Goal: Check status: Check status

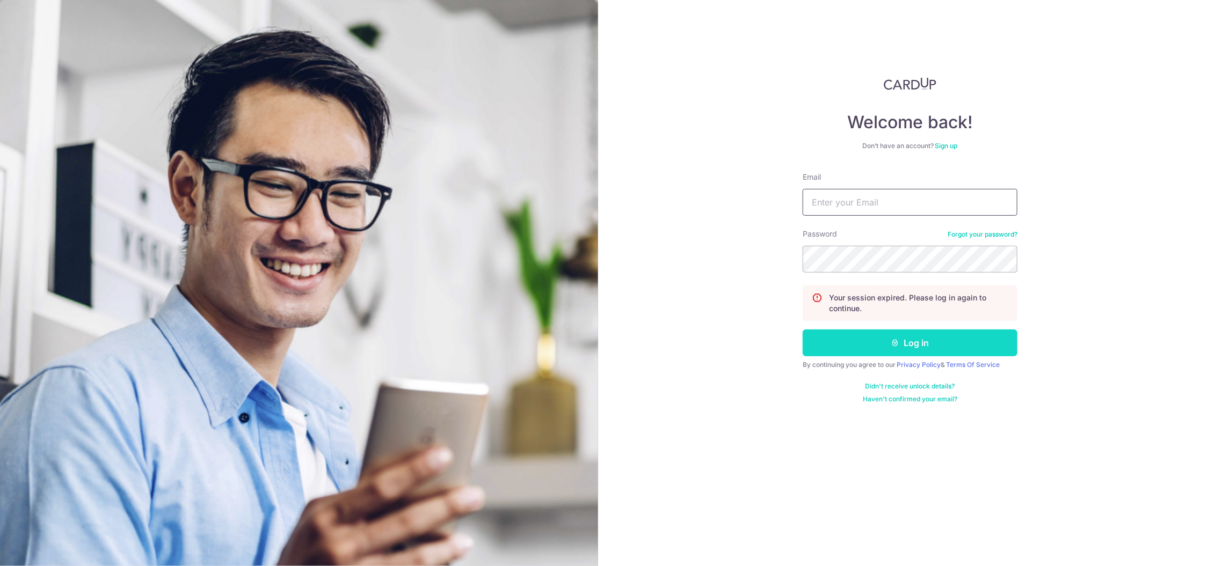
type input "[EMAIL_ADDRESS][DOMAIN_NAME]"
click at [840, 337] on button "Log in" at bounding box center [909, 343] width 215 height 27
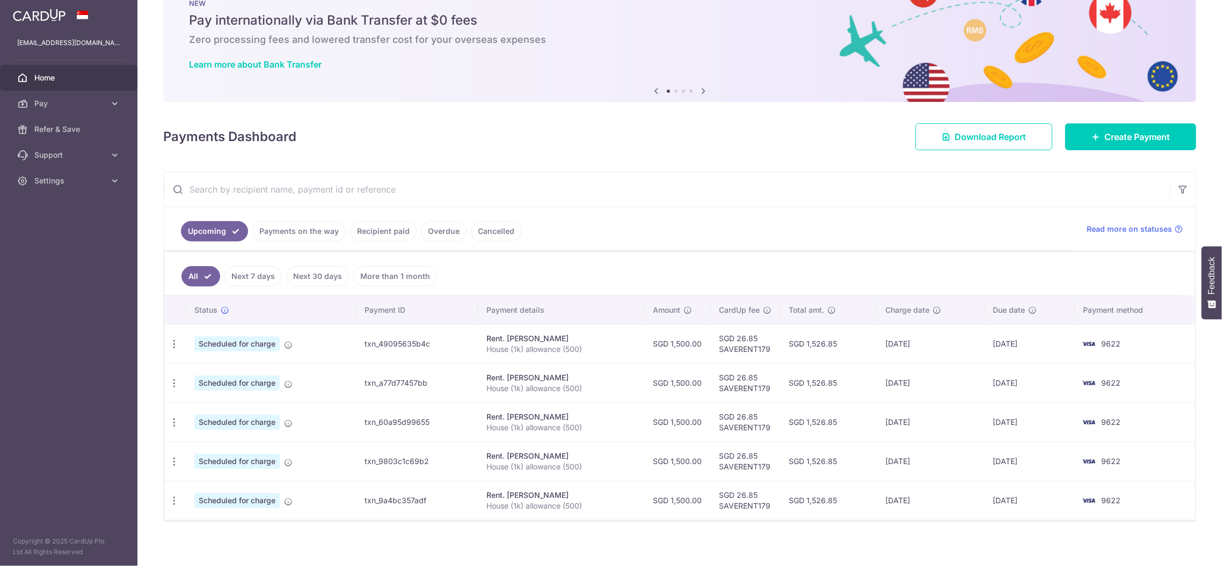
scroll to position [40, 0]
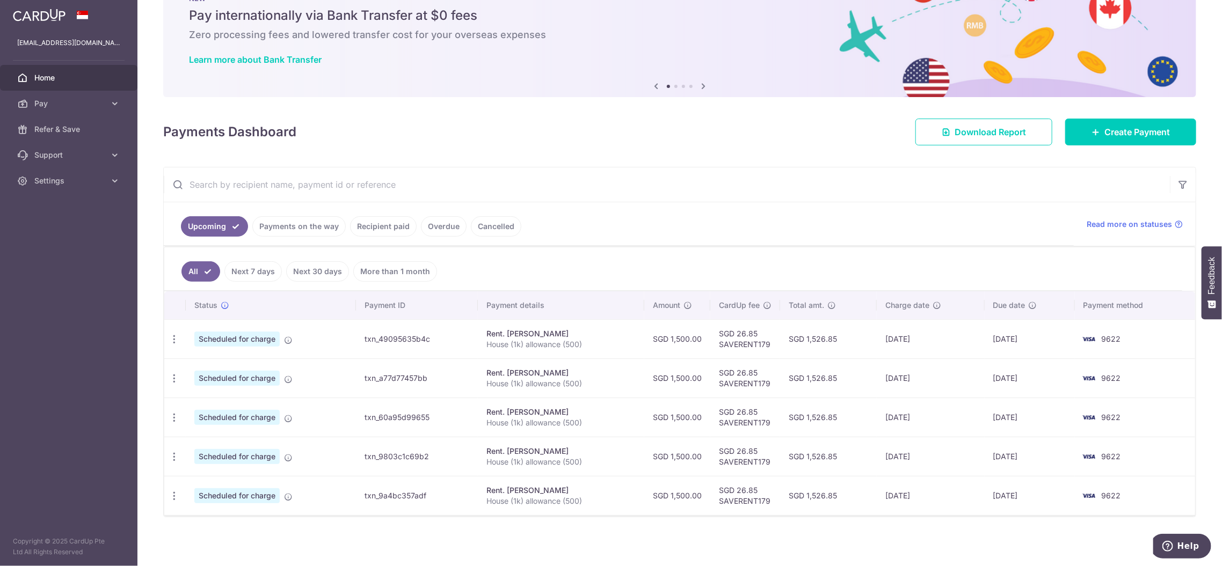
click at [327, 230] on link "Payments on the way" at bounding box center [298, 226] width 93 height 20
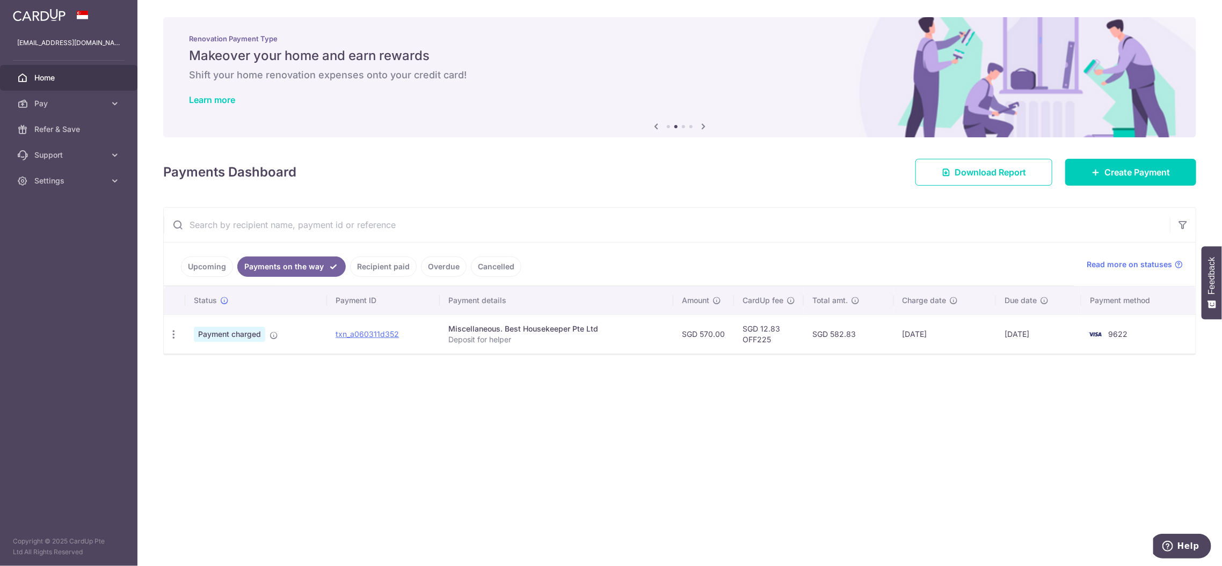
click at [397, 275] on link "Recipient paid" at bounding box center [383, 267] width 67 height 20
